Goal: Complete application form: Complete application form

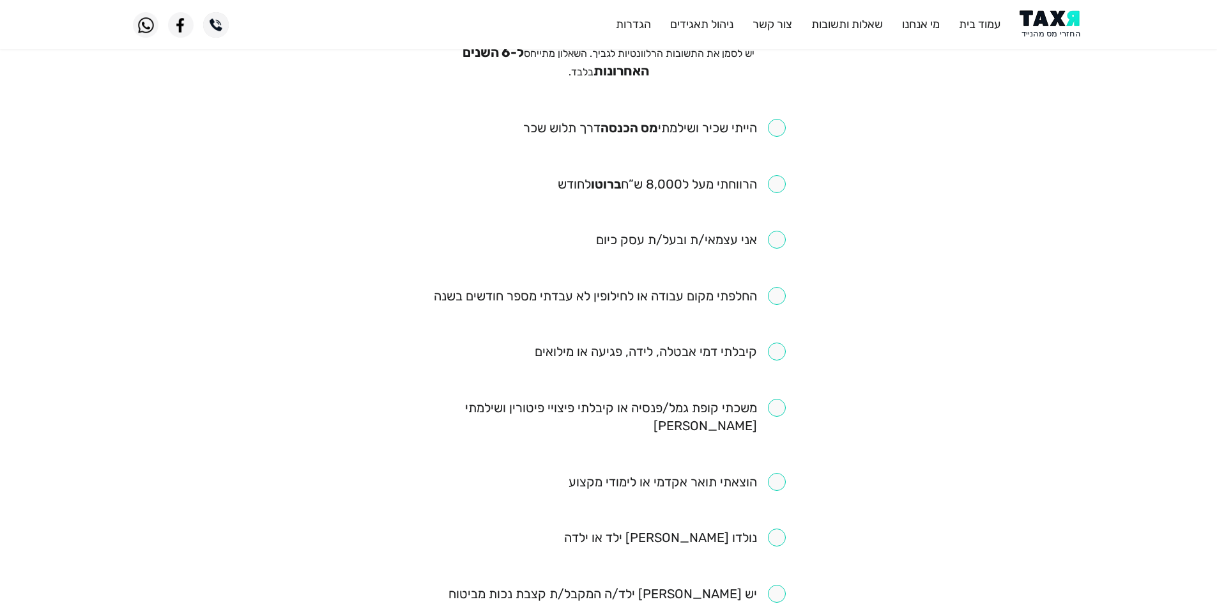
scroll to position [128, 0]
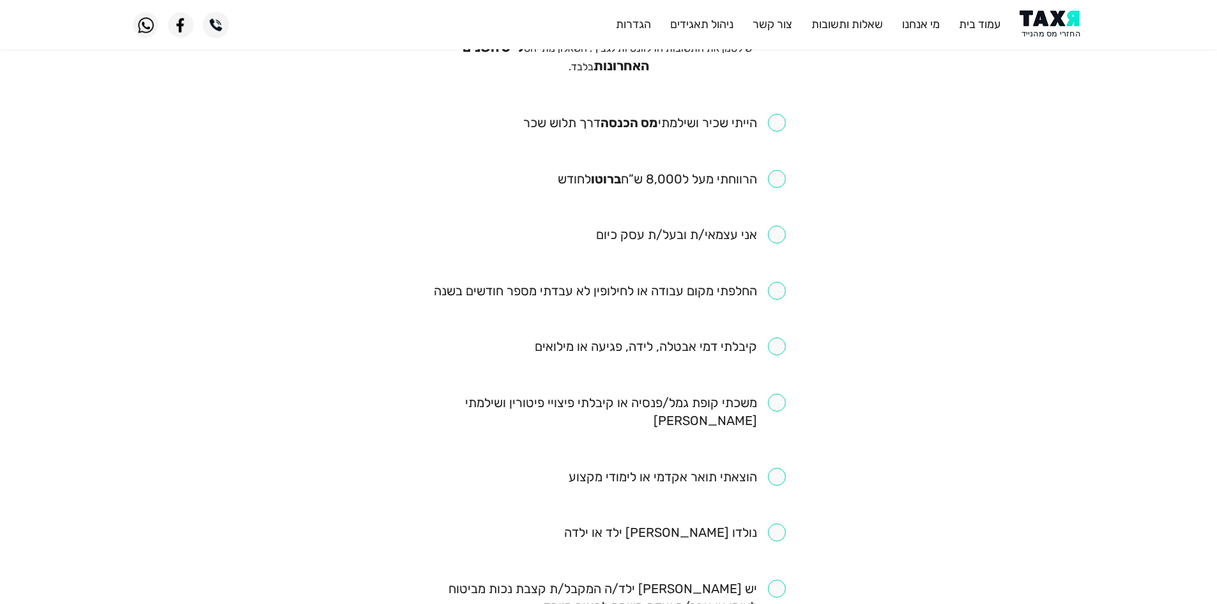
click at [753, 100] on div "מילוי שאלון זכאות יש לסמן את התשובות הרלוונטיות לגביך. השאלון מתייחס ל-6 השנים …" at bounding box center [609, 497] width 354 height 979
click at [754, 105] on div "מילוי שאלון זכאות יש לסמן את התשובות הרלוונטיות לגביך. השאלון מתייחס ל-6 השנים …" at bounding box center [609, 497] width 354 height 979
click at [775, 158] on ul "הייתי שכיר ושילמתי [PERSON_NAME] הכנסה דרך תלוש שכר הרווחתי מעל ל8,000 ש”ח ברוט…" at bounding box center [609, 551] width 354 height 874
click at [776, 165] on ul "הייתי שכיר ושילמתי [PERSON_NAME] הכנסה דרך תלוש שכר הרווחתי מעל ל8,000 ש”ח ברוט…" at bounding box center [609, 551] width 354 height 874
click at [779, 171] on input "checkbox" at bounding box center [672, 179] width 228 height 18
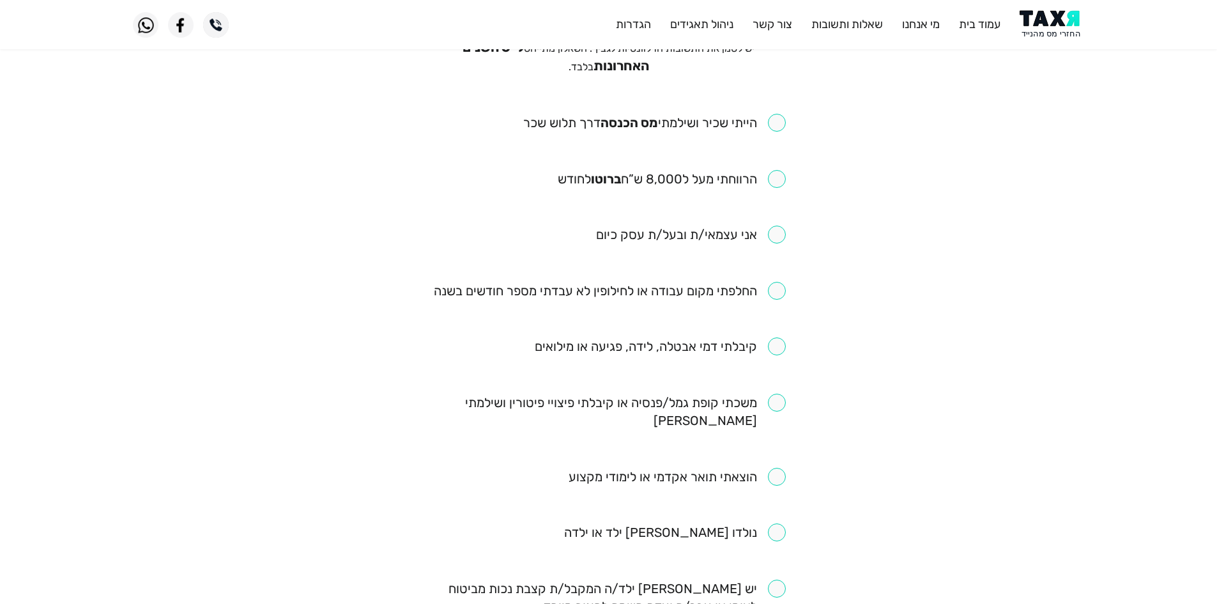
checkbox input "true"
click at [774, 127] on input "checkbox" at bounding box center [654, 123] width 263 height 18
checkbox input "true"
click at [777, 282] on input "checkbox" at bounding box center [610, 291] width 352 height 18
checkbox input "true"
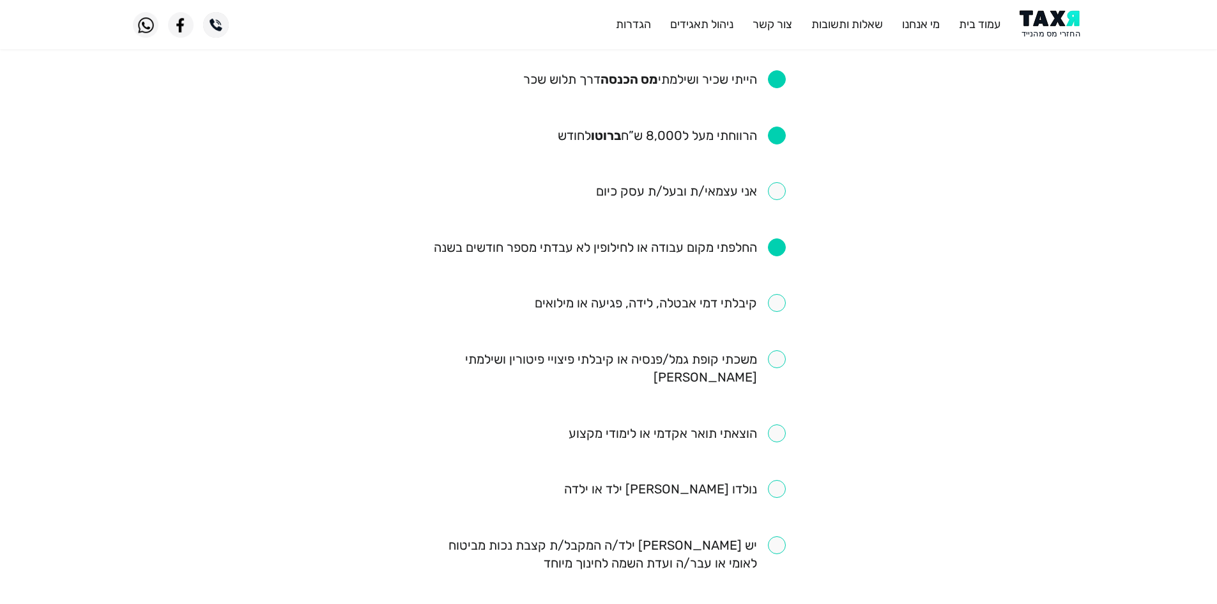
scroll to position [192, 0]
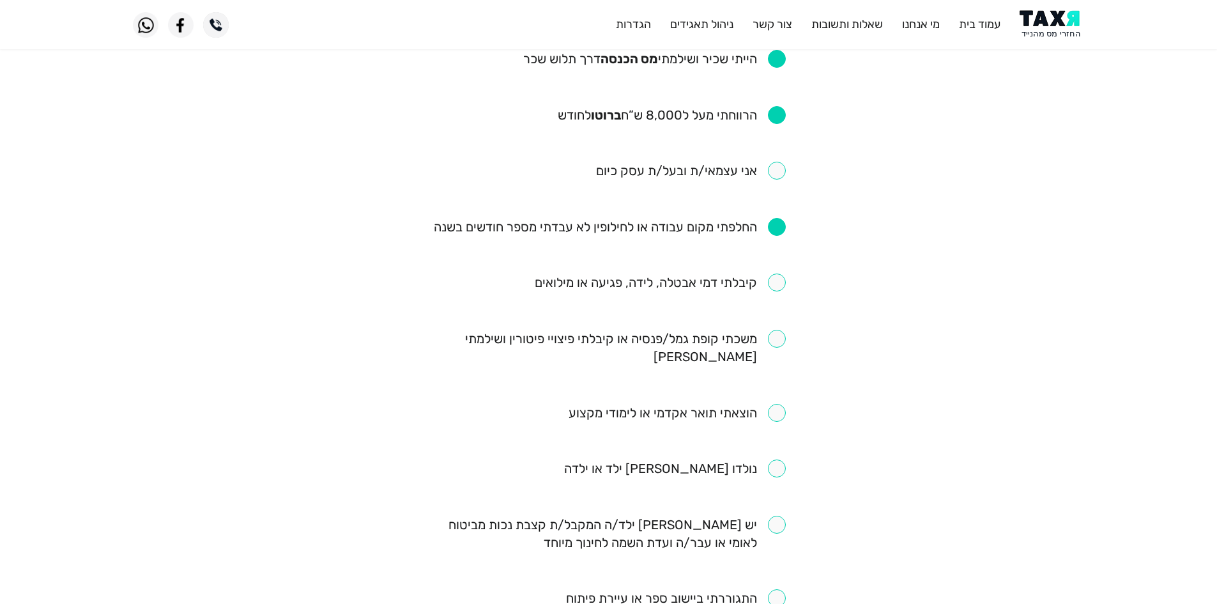
click at [754, 284] on input "checkbox" at bounding box center [660, 282] width 251 height 18
checkbox input "true"
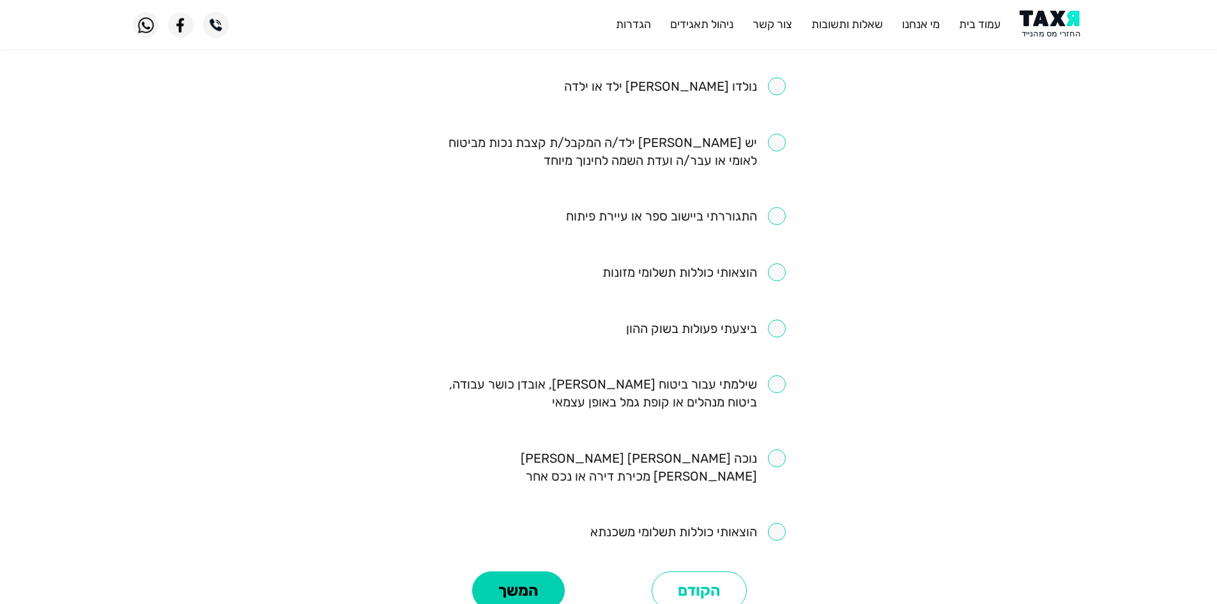
scroll to position [575, 0]
click at [539, 570] on button "המשך" at bounding box center [518, 589] width 93 height 38
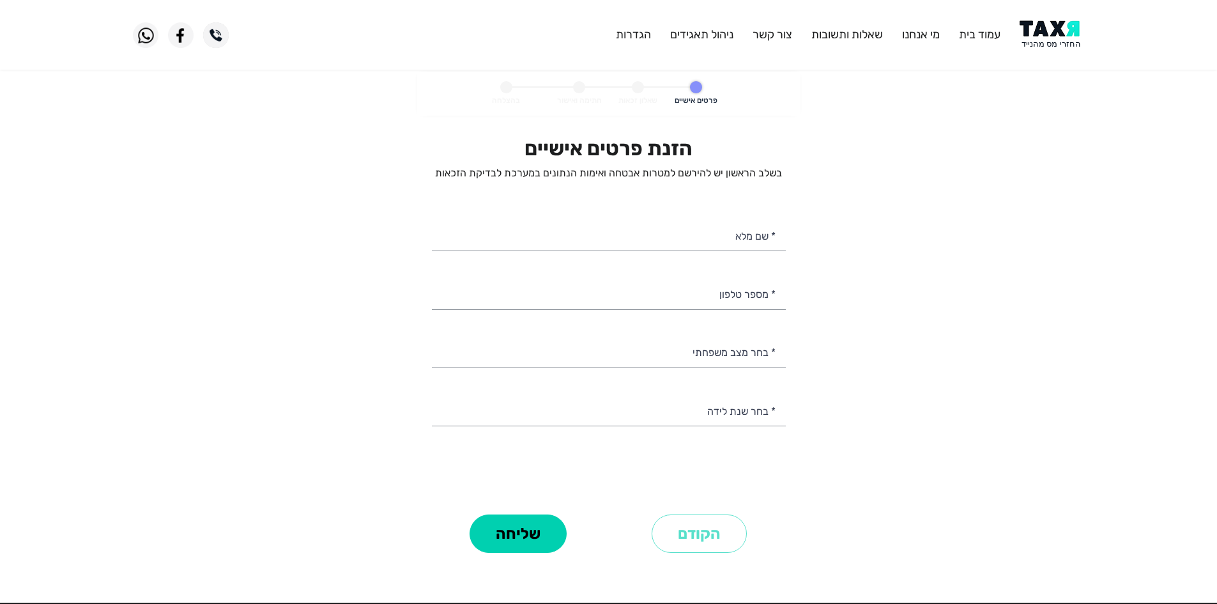
select select
click at [1063, 134] on personal-details "פרטים אישיים שאלון זכאות חתימה ואישור בהצלחה הזנת פרטים אישיים בשלב הראשון יש ל…" at bounding box center [608, 332] width 1217 height 521
click at [1041, 53] on header "עמוד בית מי אנחנו שאלות ותשובות צור קשר ניהול תאגידים הגדרות" at bounding box center [608, 35] width 1217 height 70
click at [1037, 39] on img at bounding box center [1052, 34] width 65 height 29
select select
